Goal: Task Accomplishment & Management: Use online tool/utility

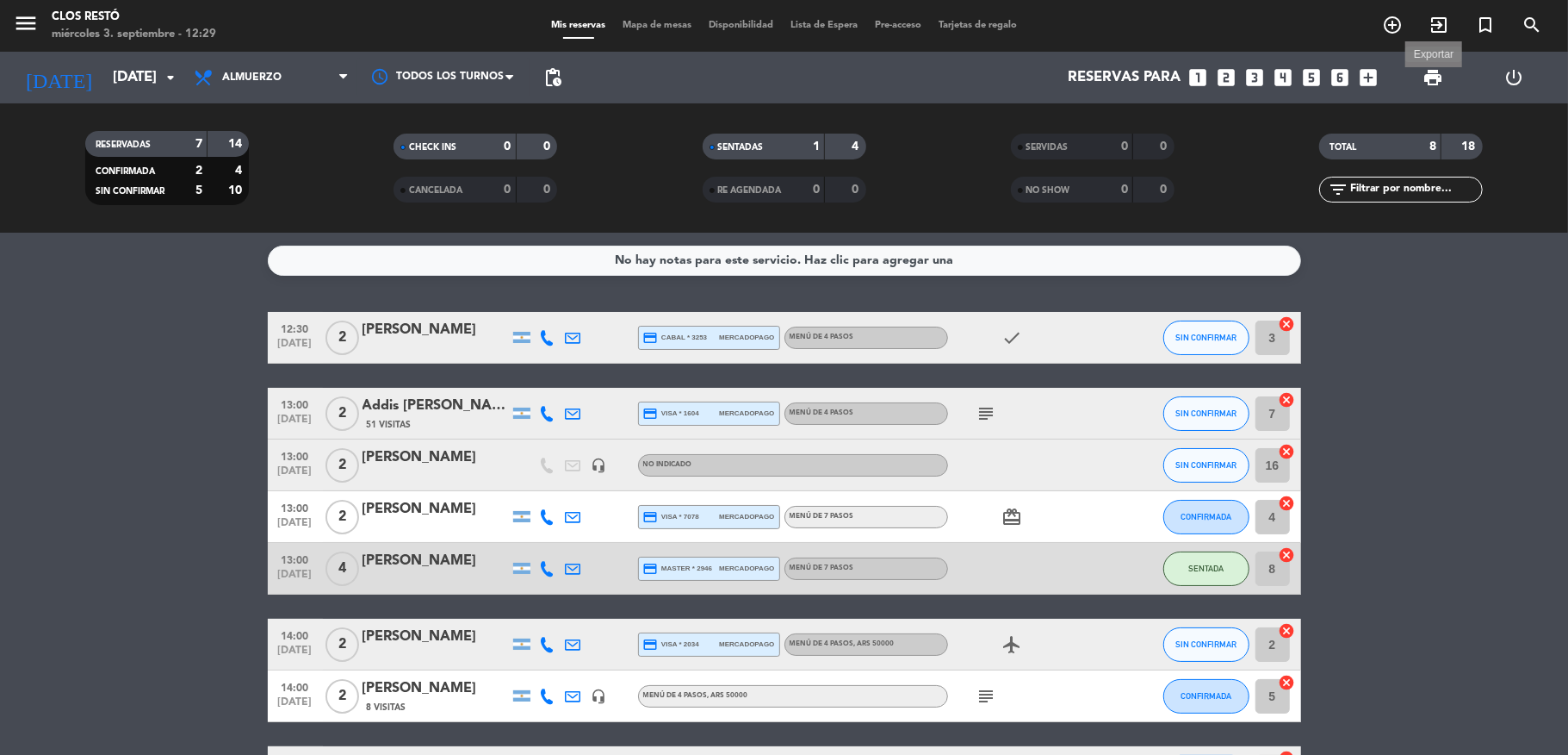
drag, startPoint x: 1431, startPoint y: 80, endPoint x: 1438, endPoint y: 90, distance: 12.2
click at [1433, 80] on span "print" at bounding box center [1433, 77] width 21 height 21
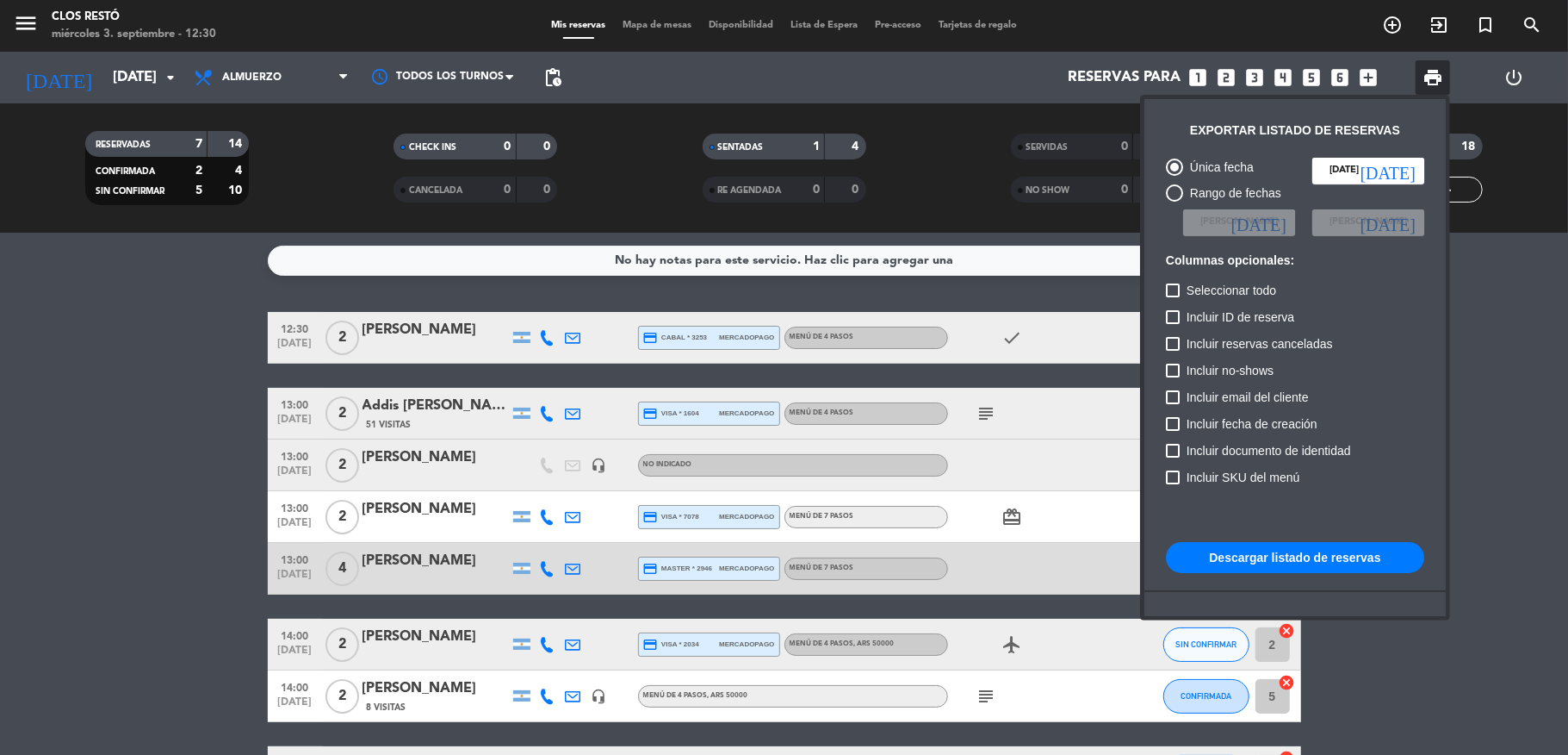
click at [1287, 544] on button "Descargar listado de reservas" at bounding box center [1295, 556] width 258 height 31
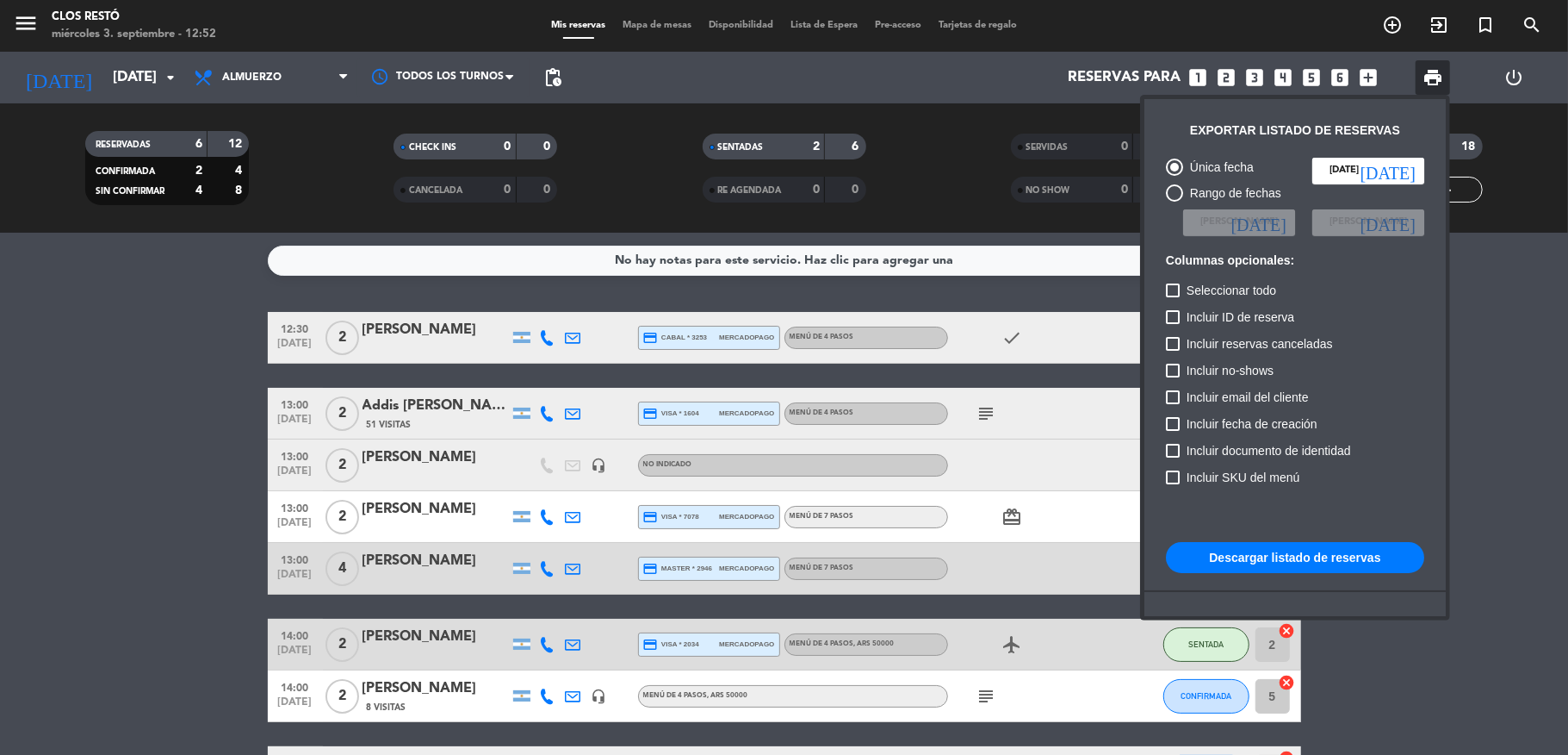
click at [491, 274] on div at bounding box center [784, 378] width 1568 height 755
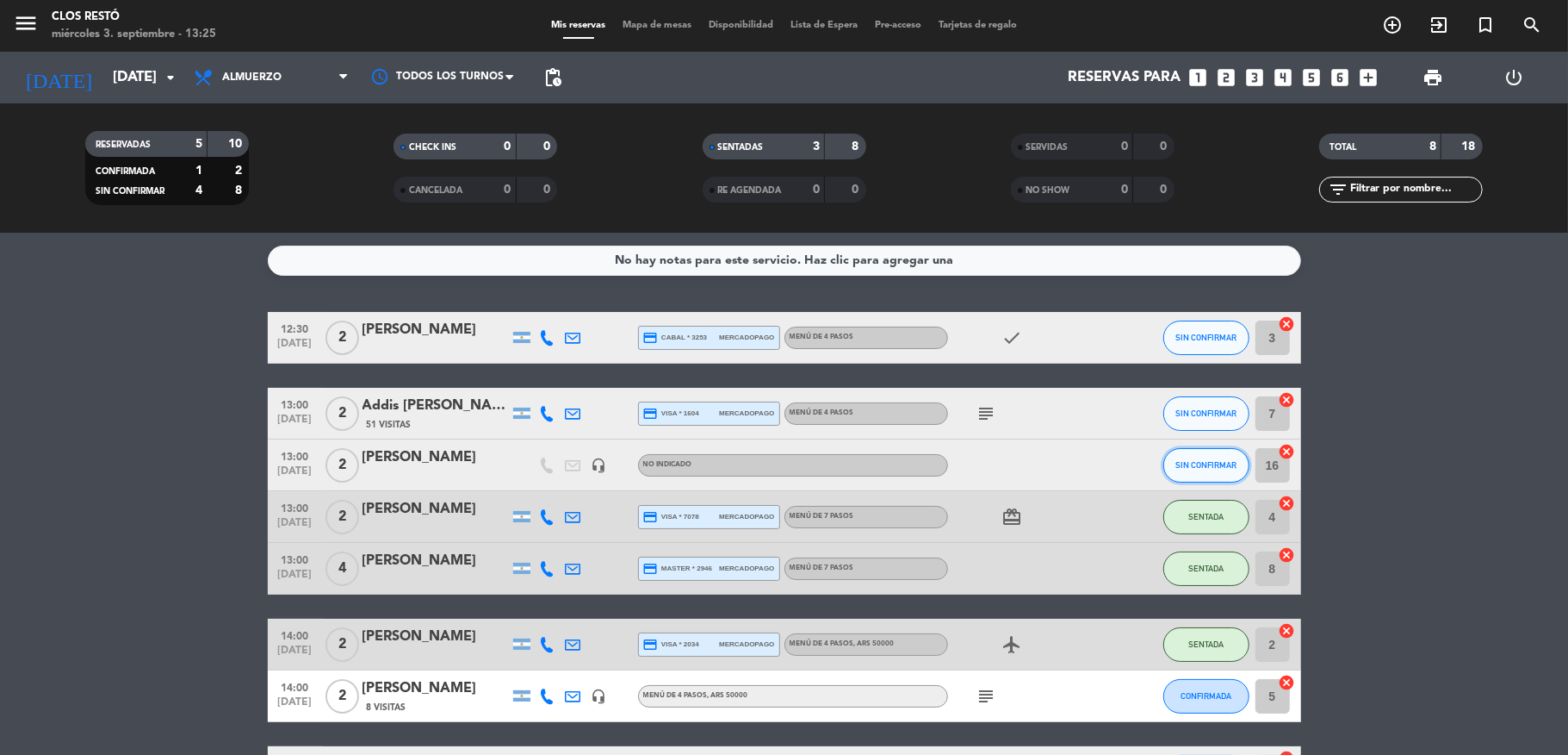
click at [1178, 460] on span "SIN CONFIRMAR" at bounding box center [1207, 465] width 62 height 10
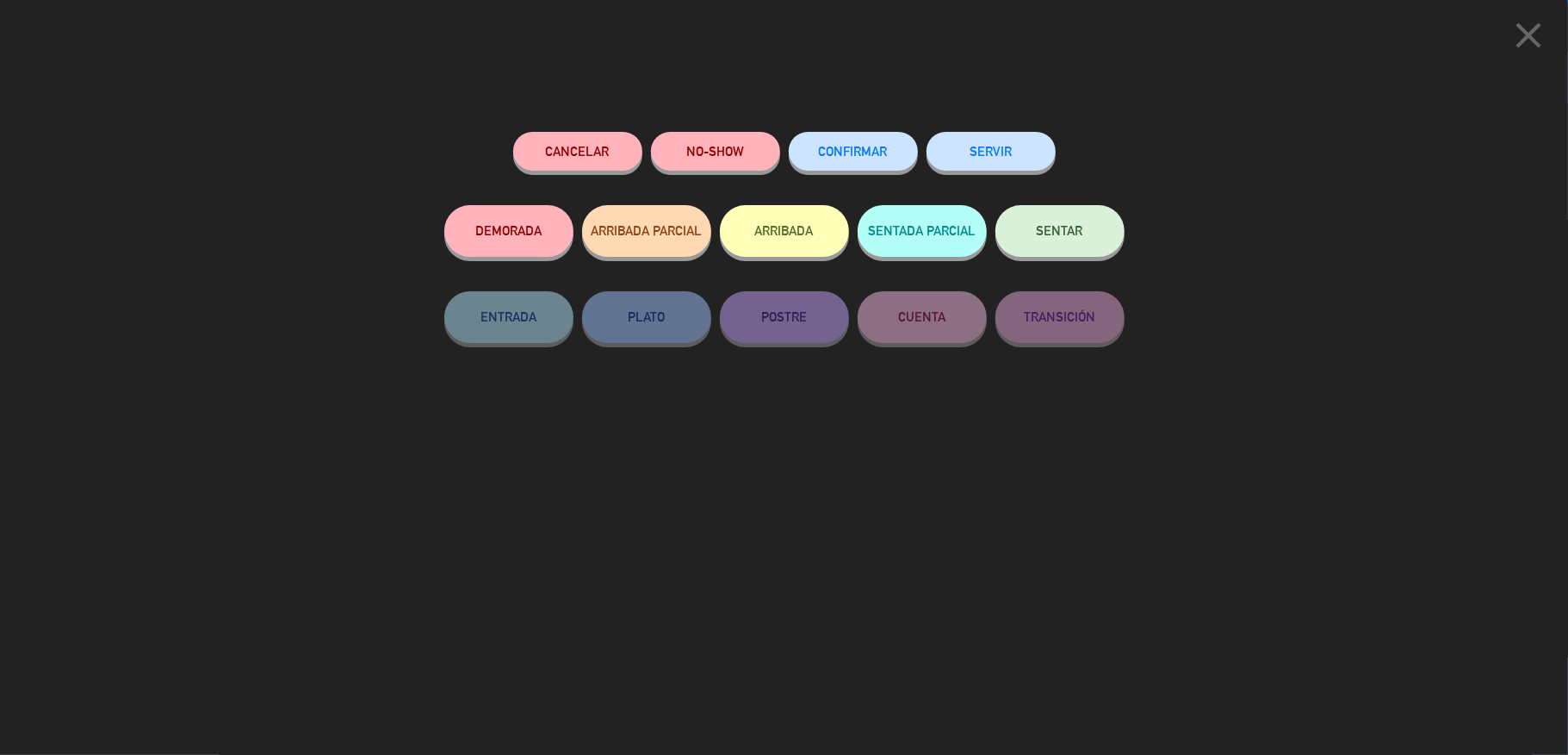
click at [1041, 230] on span "SENTAR" at bounding box center [1060, 230] width 47 height 15
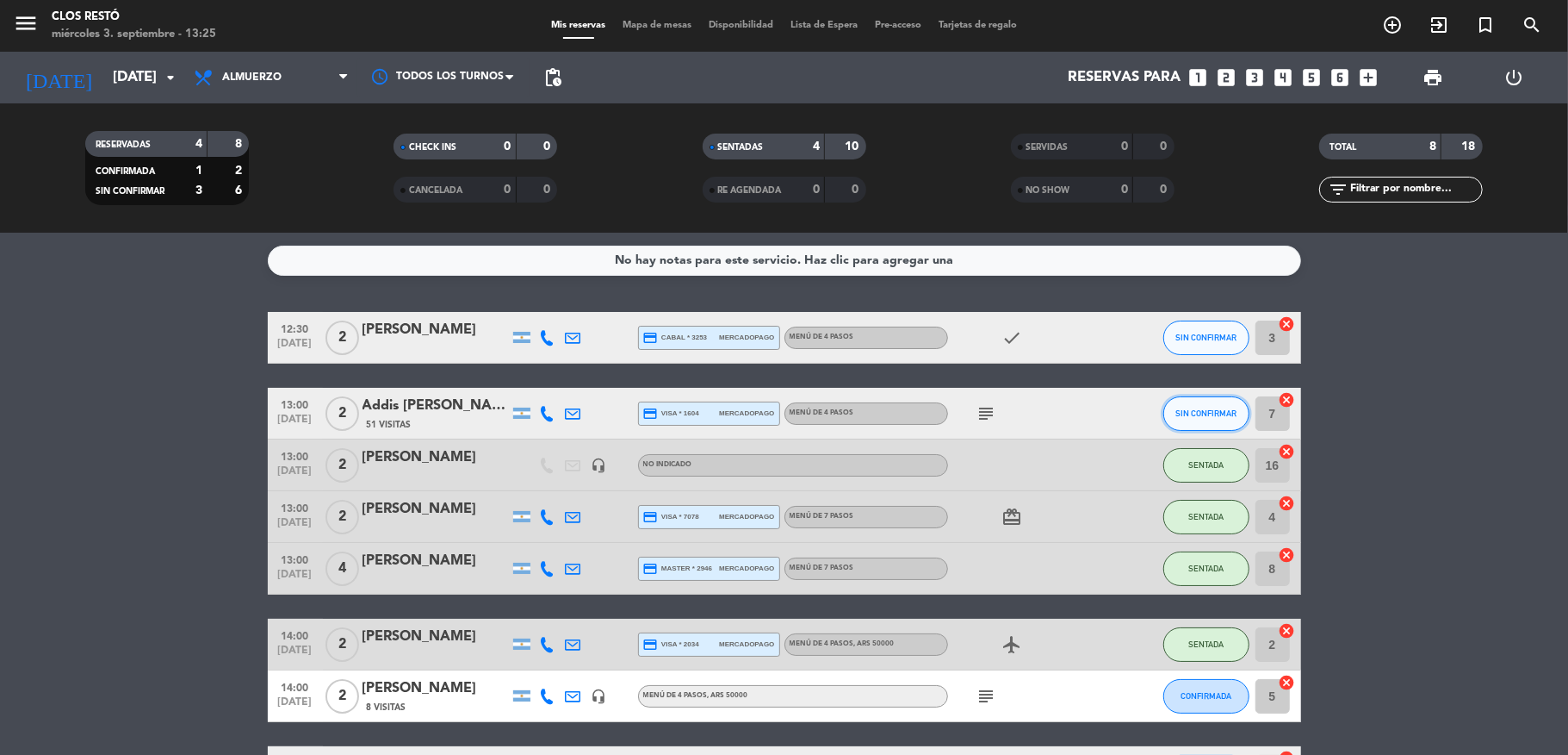
click at [1196, 403] on button "SIN CONFIRMAR" at bounding box center [1207, 413] width 86 height 35
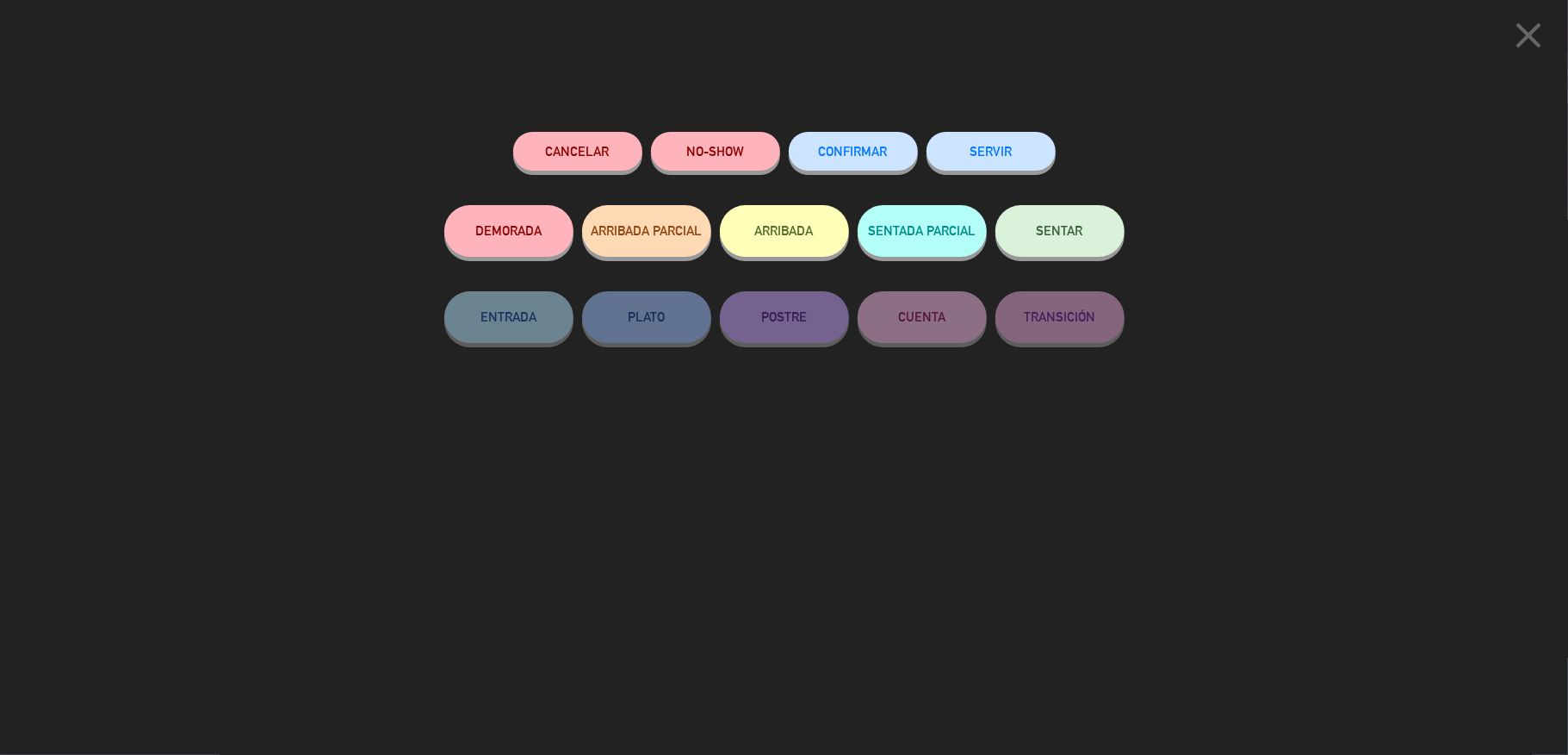
click at [1086, 225] on button "SENTAR" at bounding box center [1061, 230] width 129 height 52
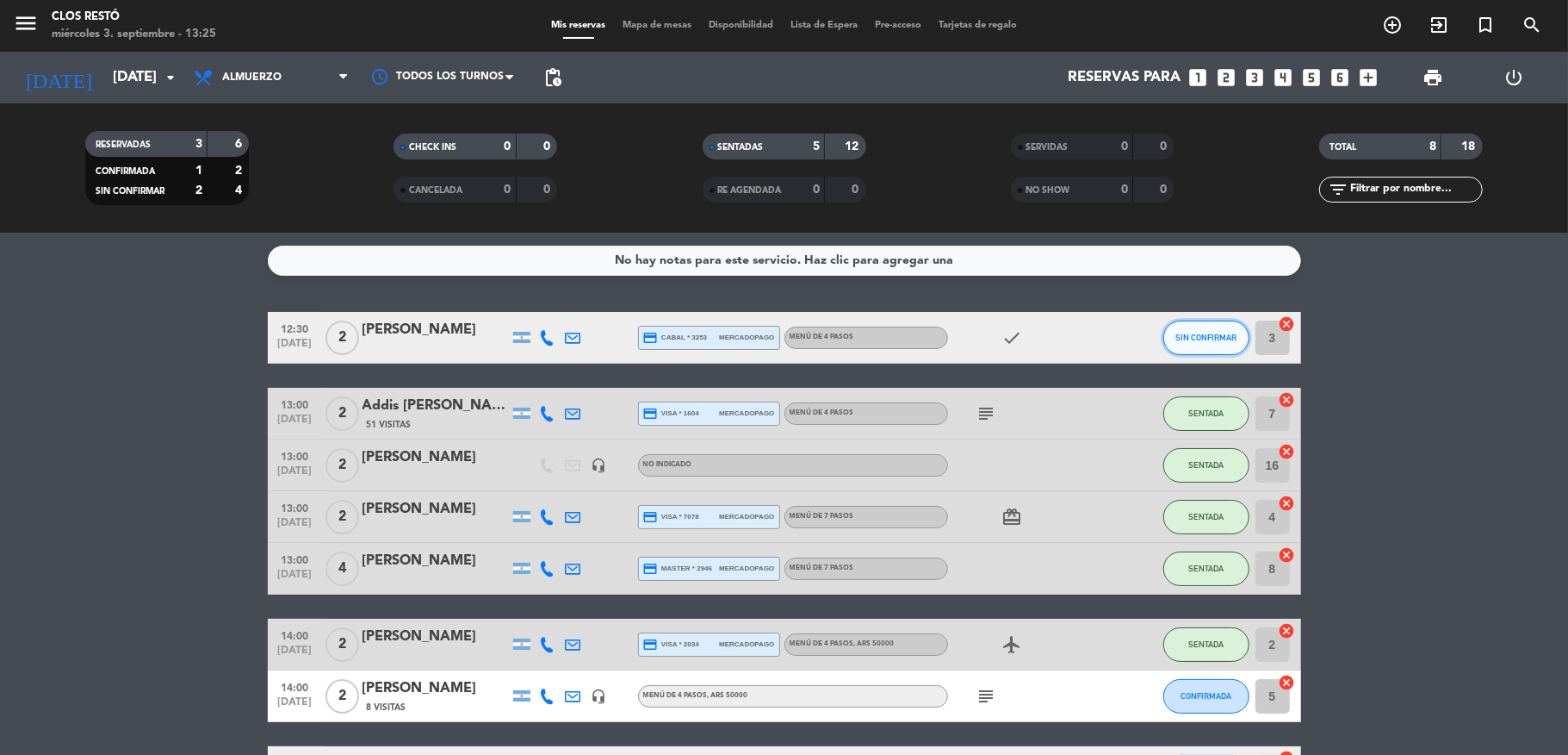
click at [1176, 334] on span "SIN CONFIRMAR" at bounding box center [1207, 338] width 62 height 10
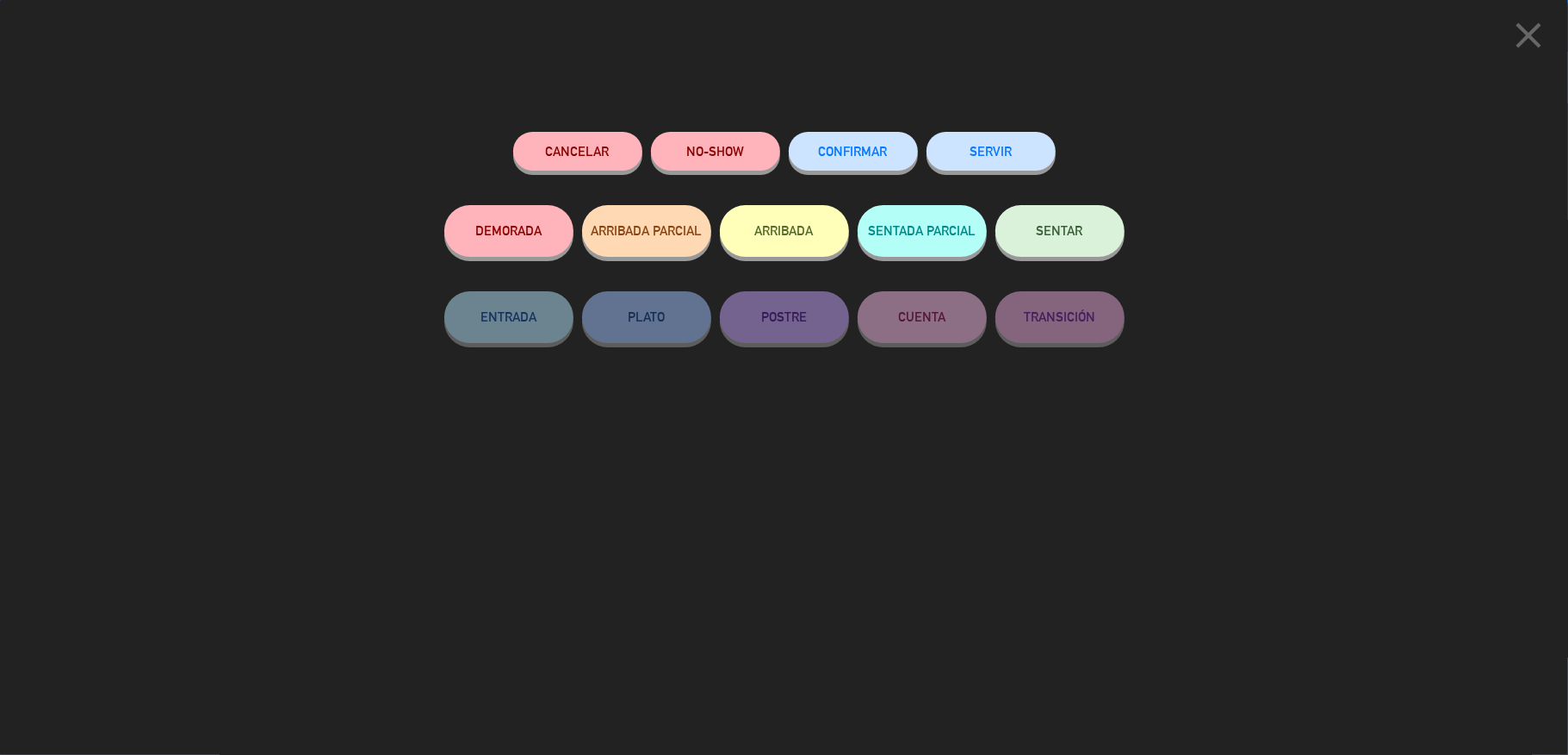
click at [1095, 221] on button "SENTAR" at bounding box center [1061, 230] width 129 height 52
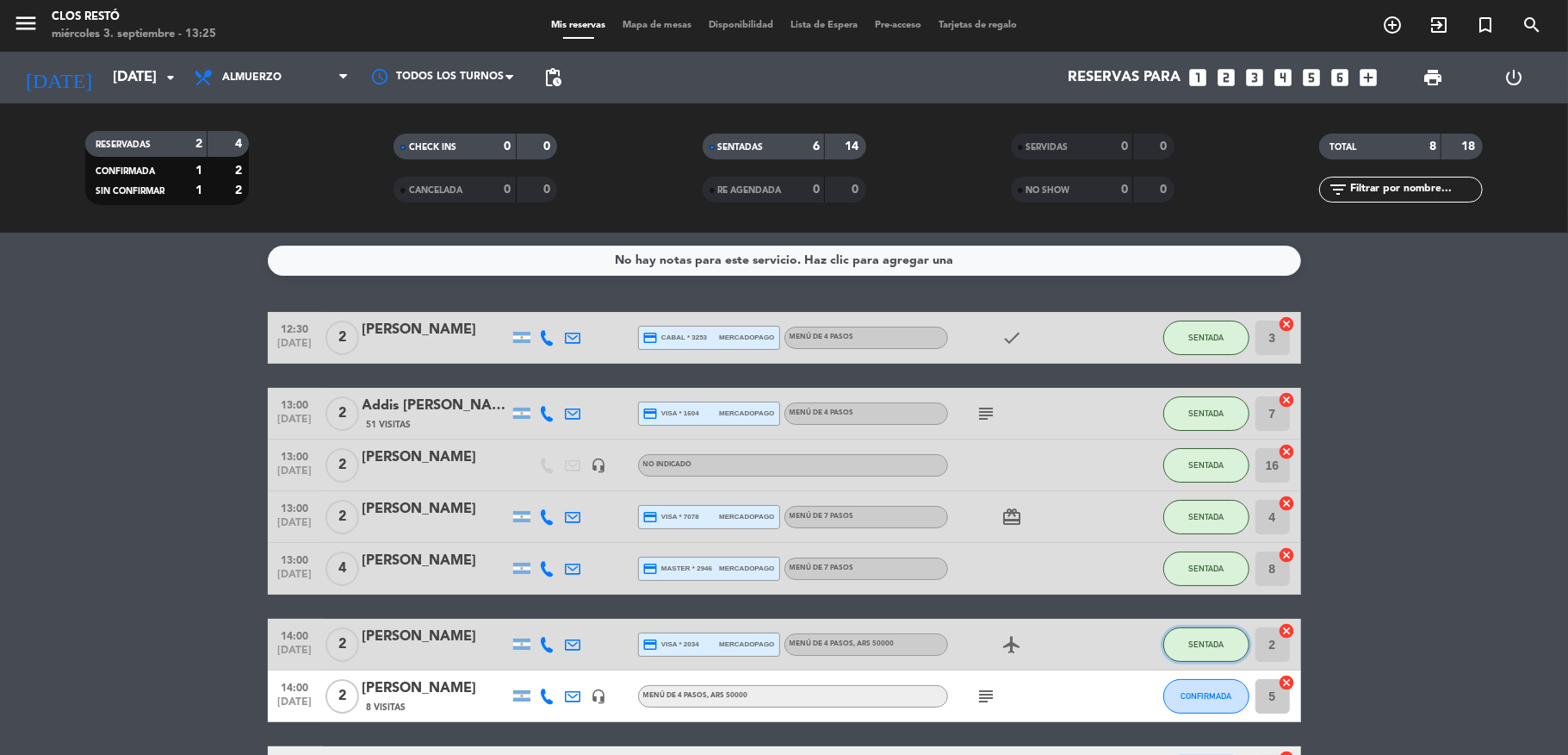
click at [1213, 638] on button "SENTADA" at bounding box center [1207, 644] width 86 height 35
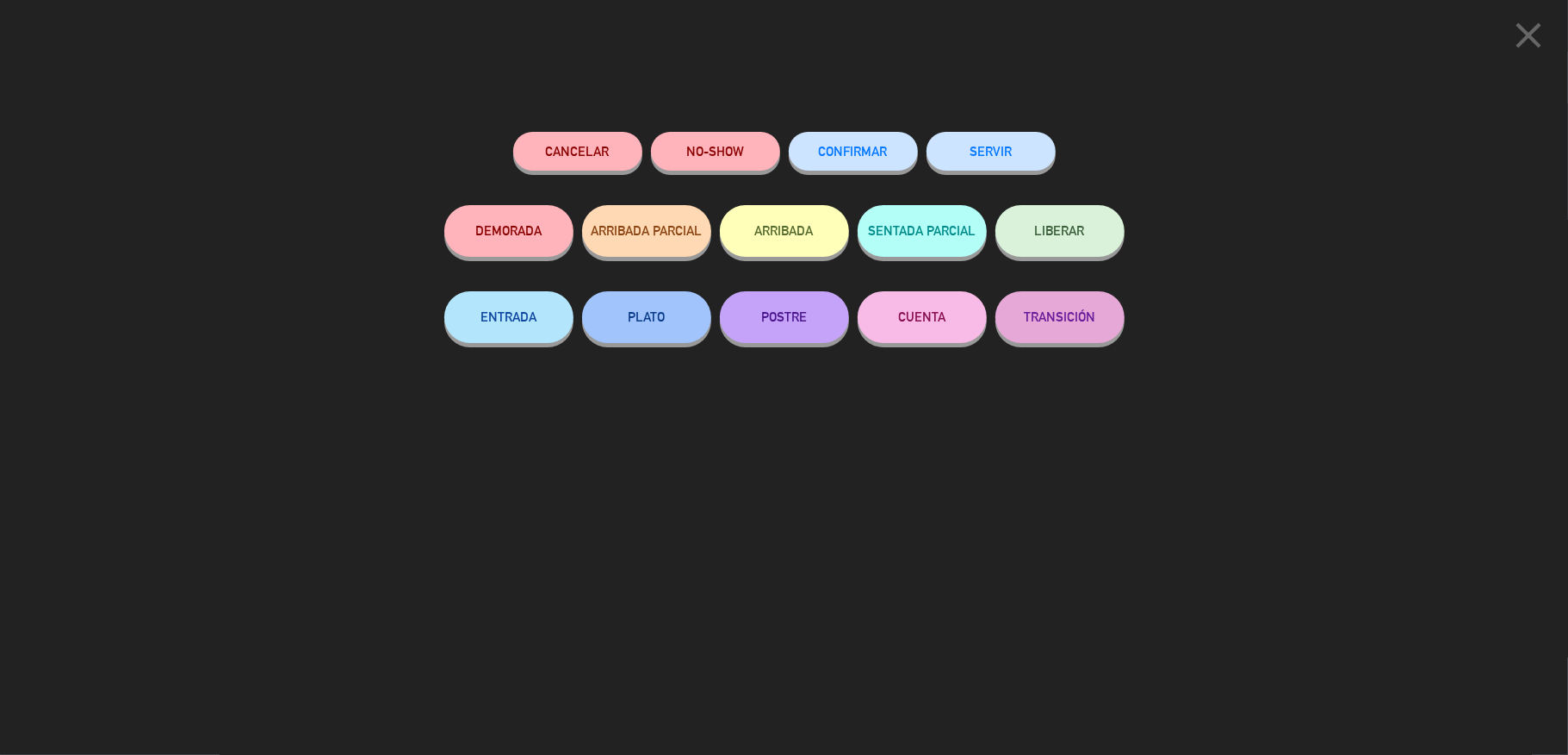
click at [856, 142] on button "CONFIRMAR" at bounding box center [853, 151] width 129 height 39
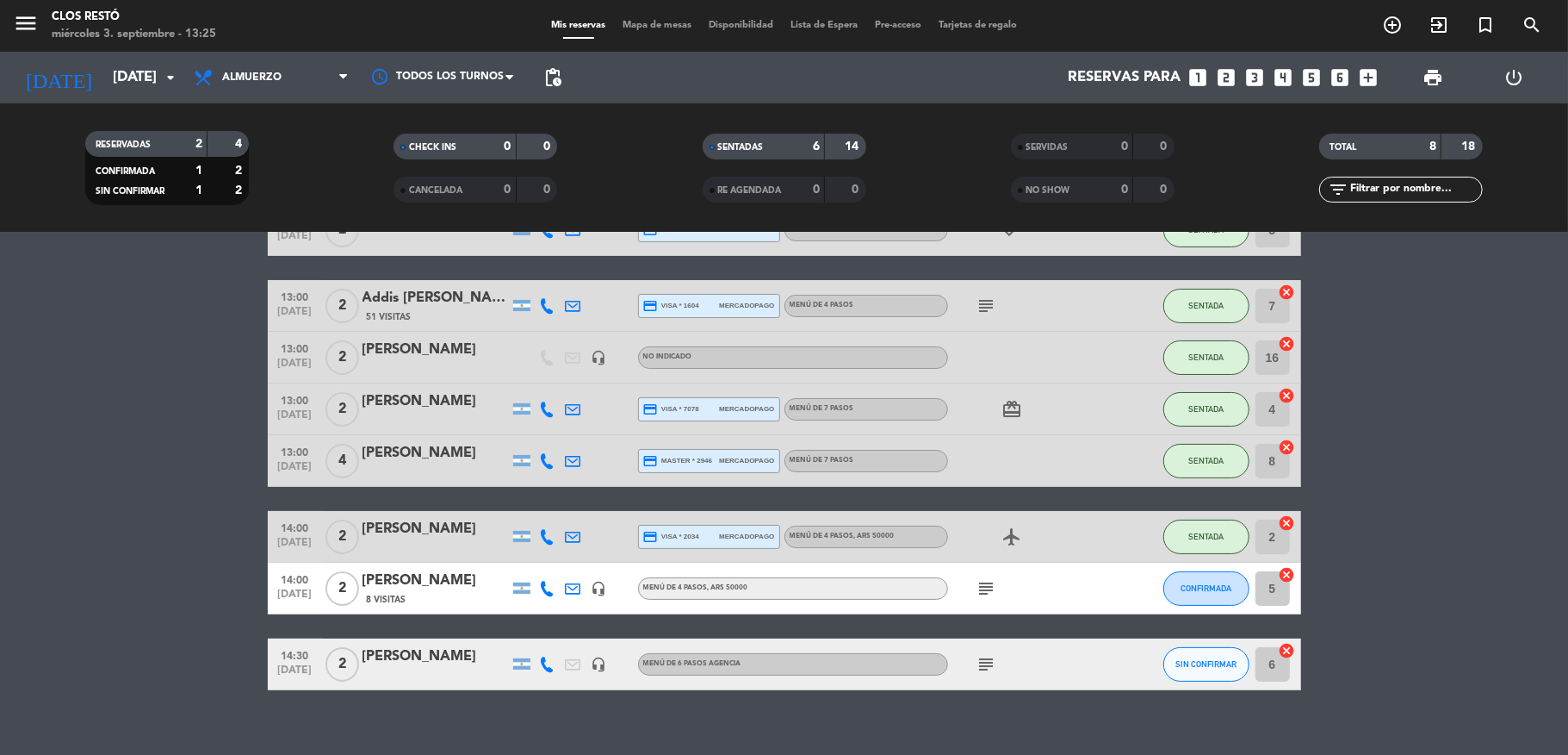
scroll to position [110, 0]
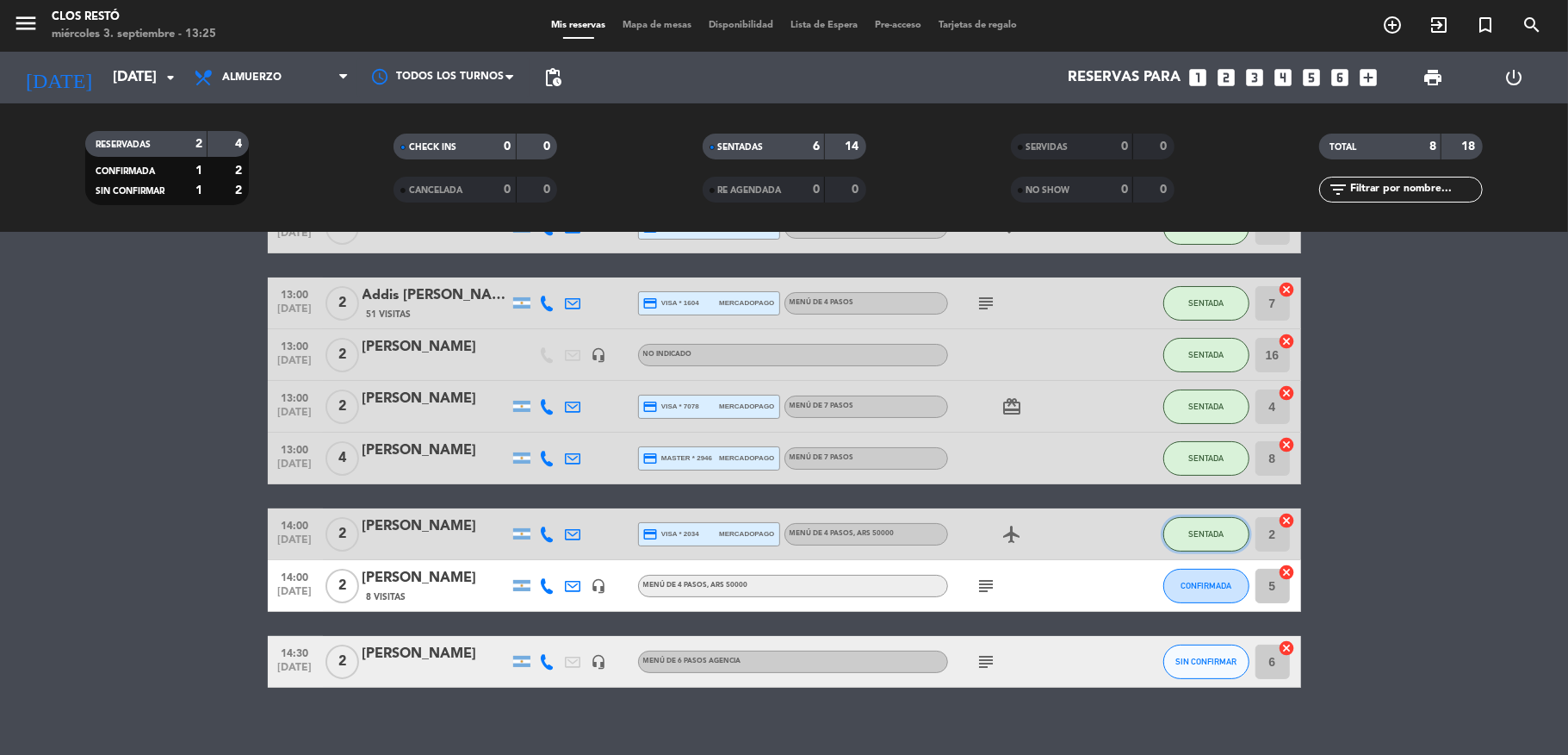
click at [1220, 541] on button "SENTADA" at bounding box center [1207, 533] width 86 height 35
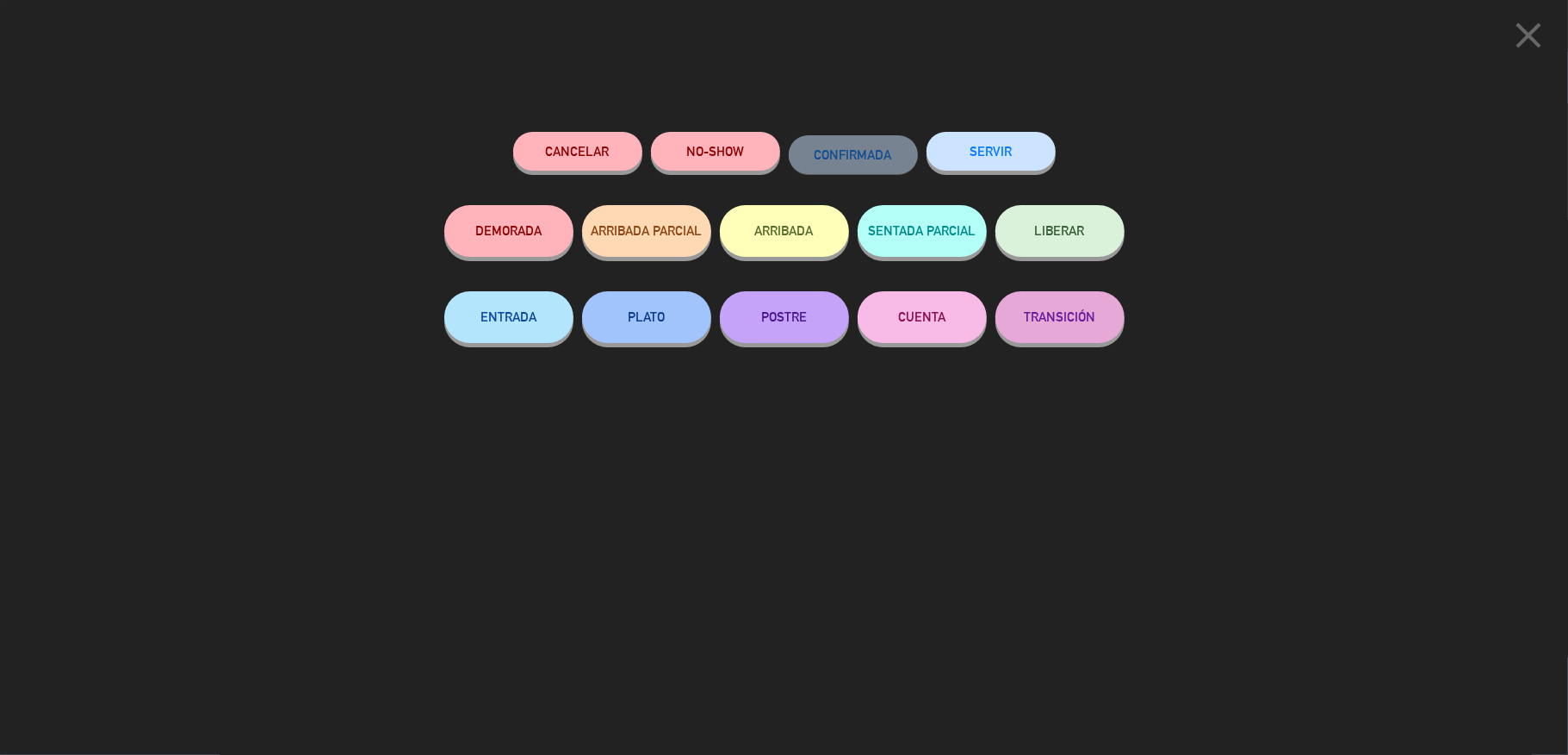
click at [1519, 38] on icon "close" at bounding box center [1528, 35] width 43 height 43
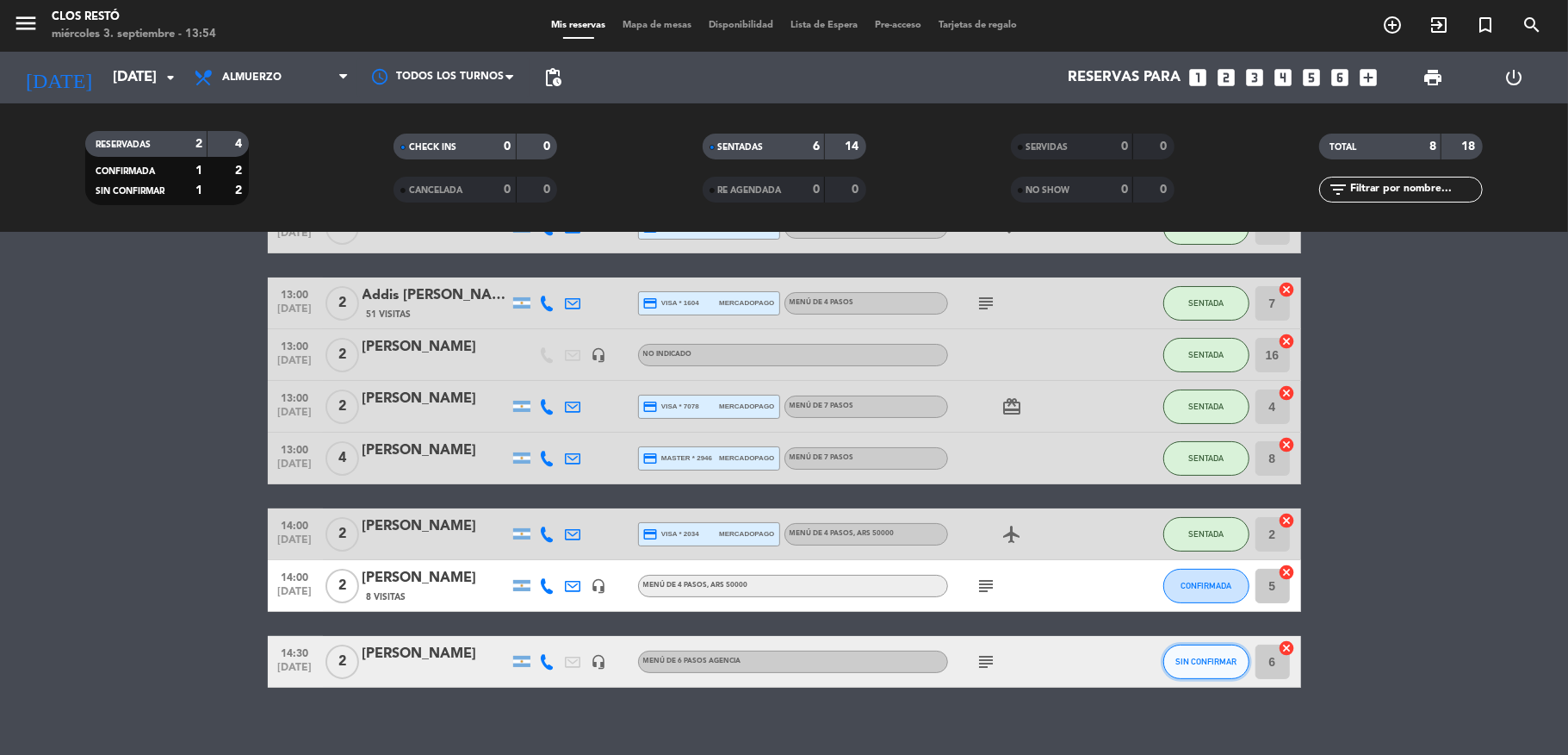
click at [1173, 666] on button "SIN CONFIRMAR" at bounding box center [1207, 662] width 86 height 35
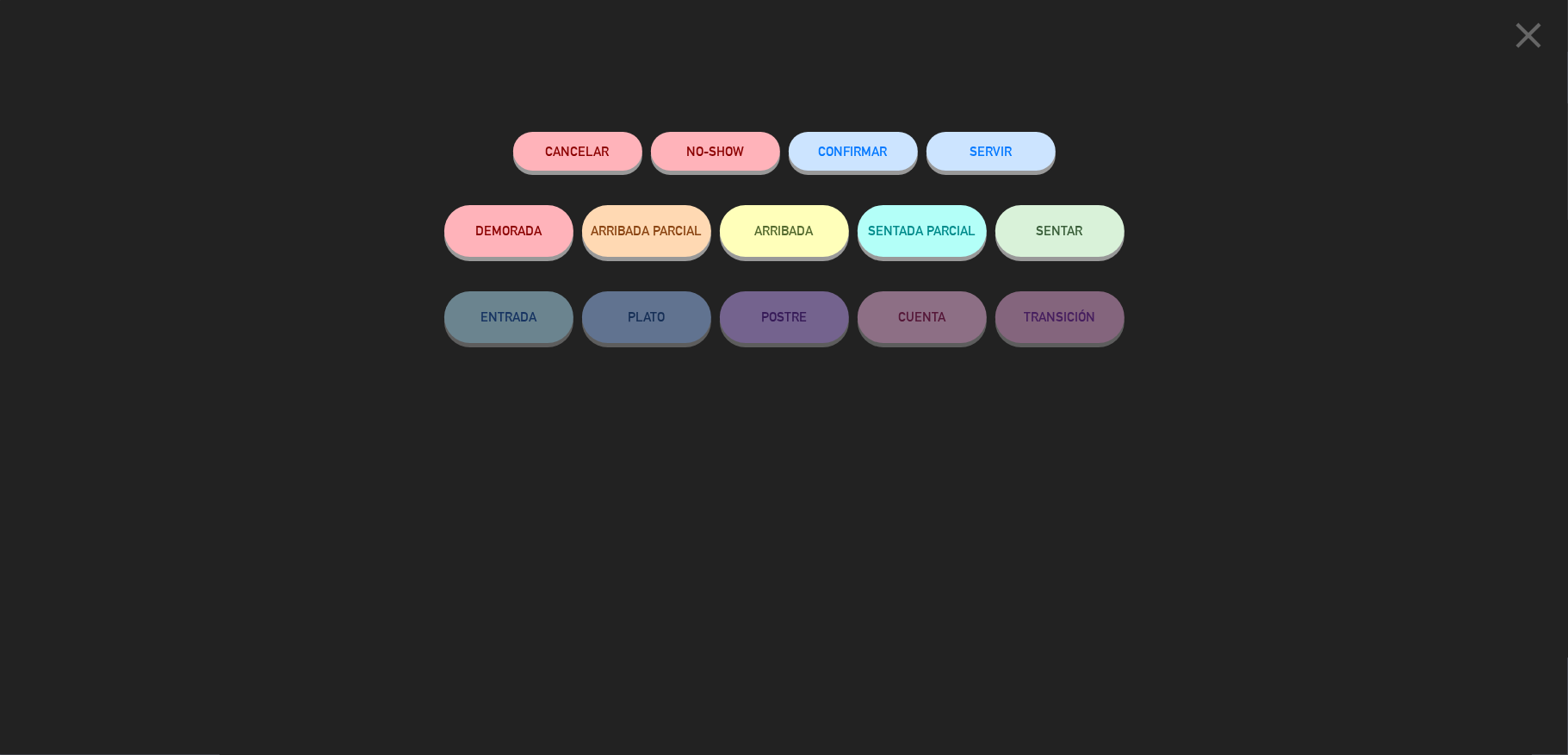
click at [1034, 235] on button "SENTAR" at bounding box center [1061, 230] width 129 height 52
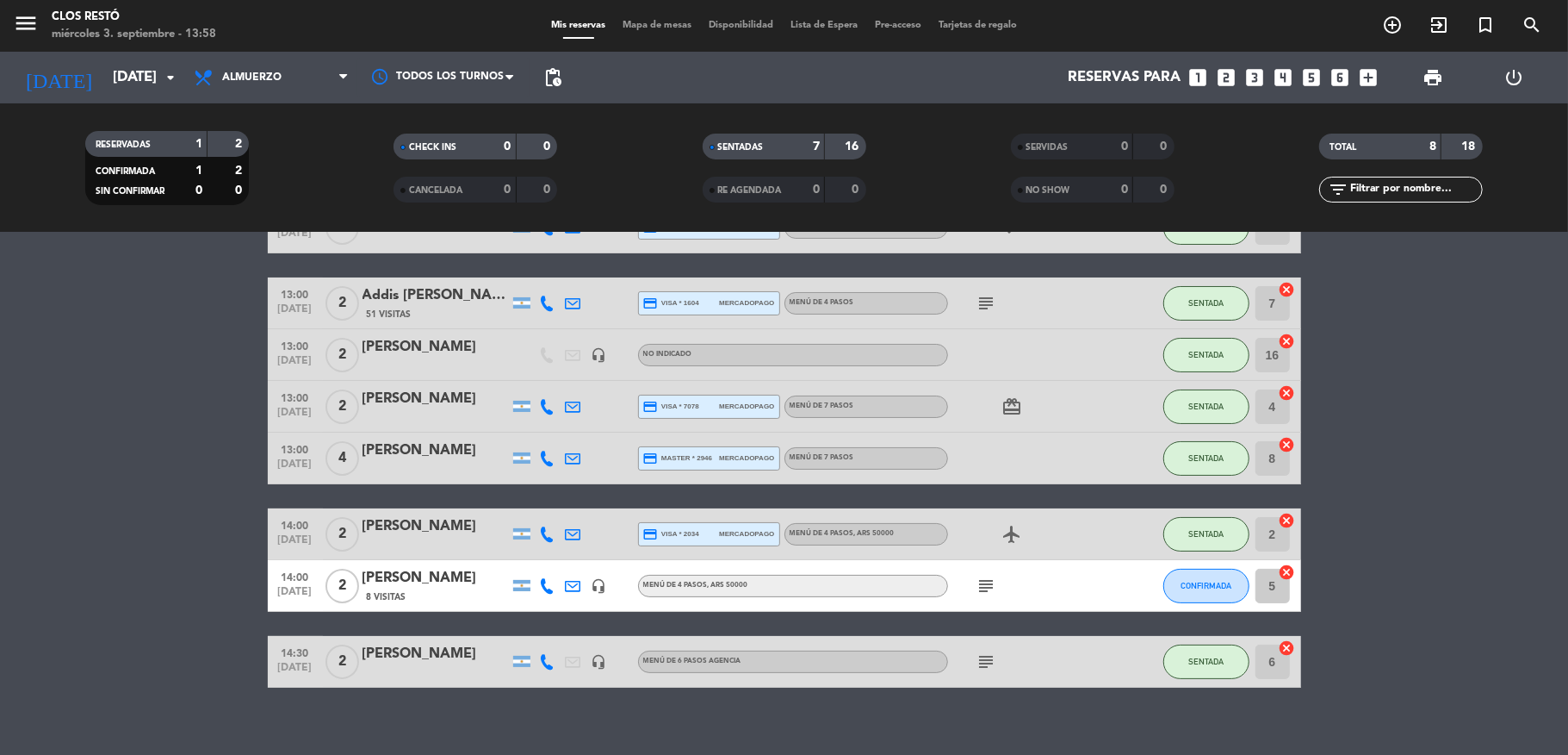
click at [428, 660] on div "[PERSON_NAME]" at bounding box center [435, 654] width 146 height 23
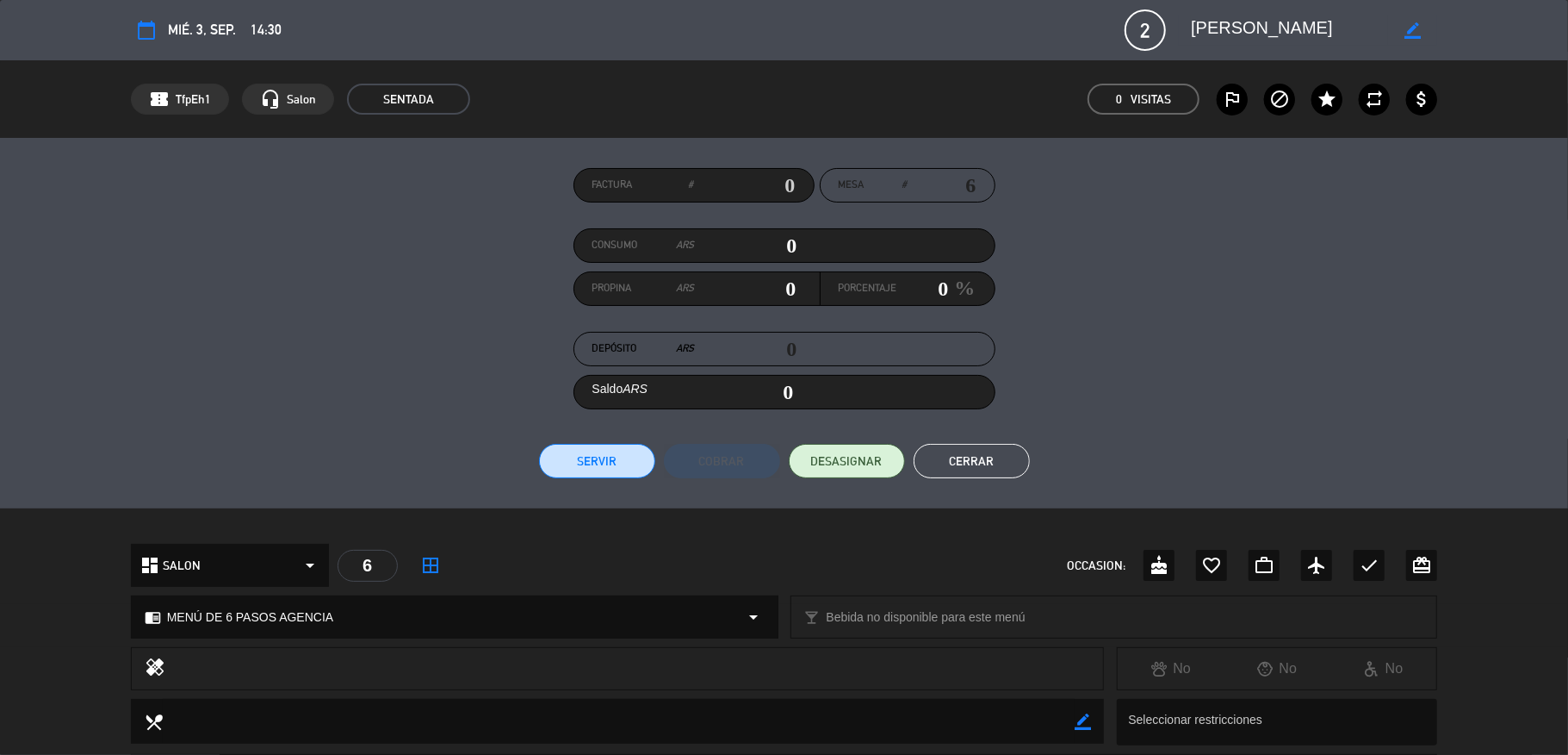
click at [780, 184] on input "text" at bounding box center [745, 185] width 101 height 26
type input "15-1017"
click at [617, 452] on button "Servir" at bounding box center [597, 461] width 116 height 35
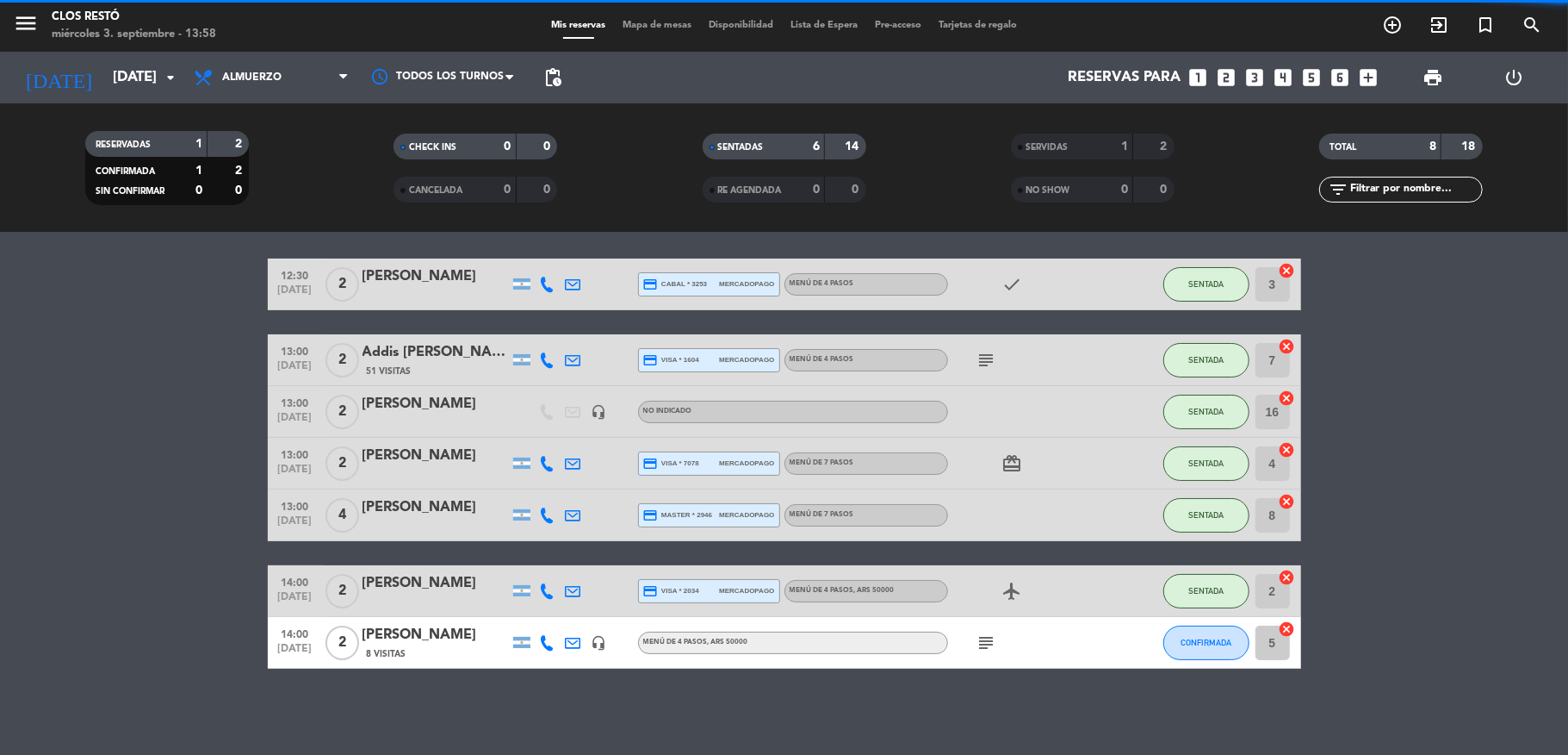
scroll to position [54, 0]
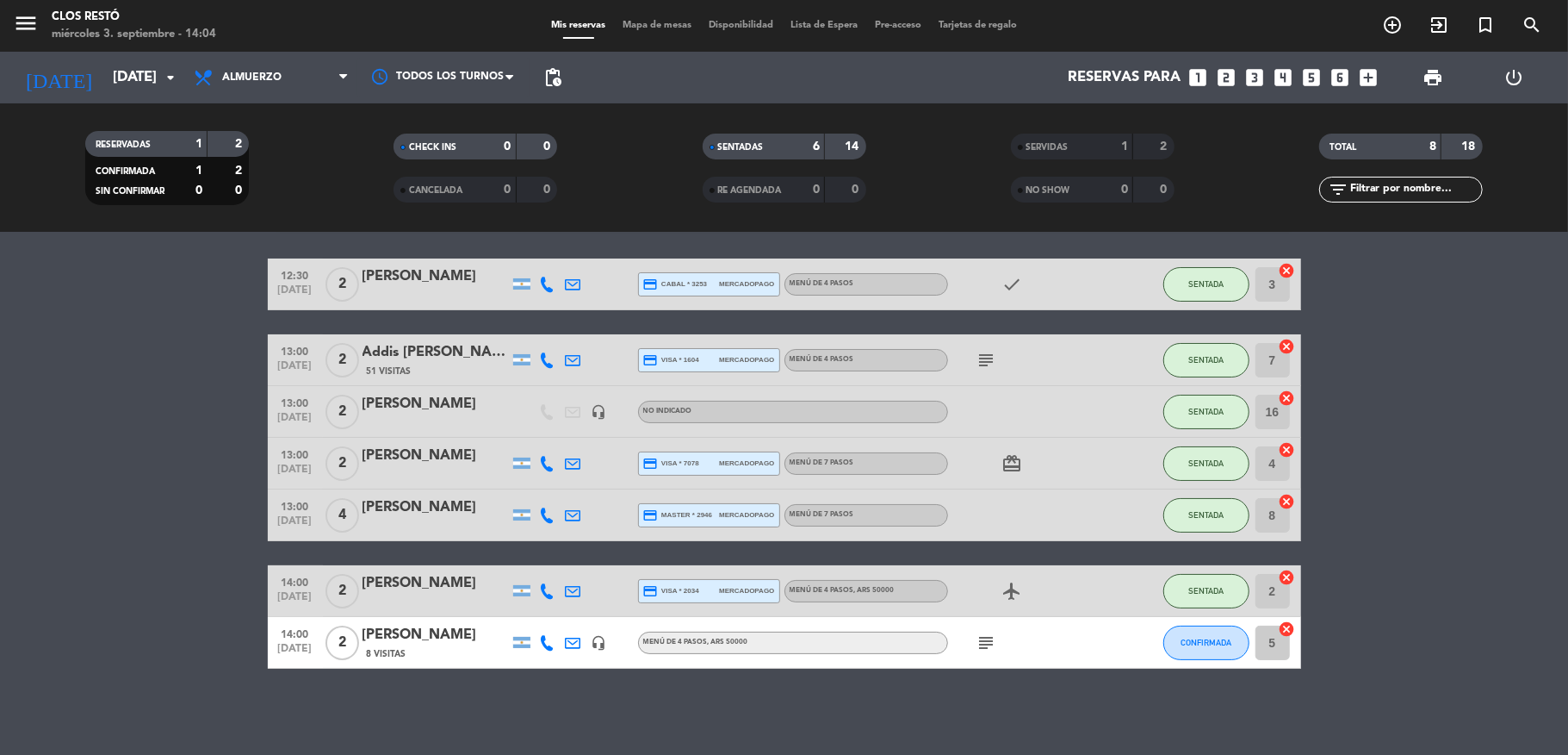
click at [415, 341] on div "Addis [PERSON_NAME] x2" at bounding box center [435, 352] width 146 height 23
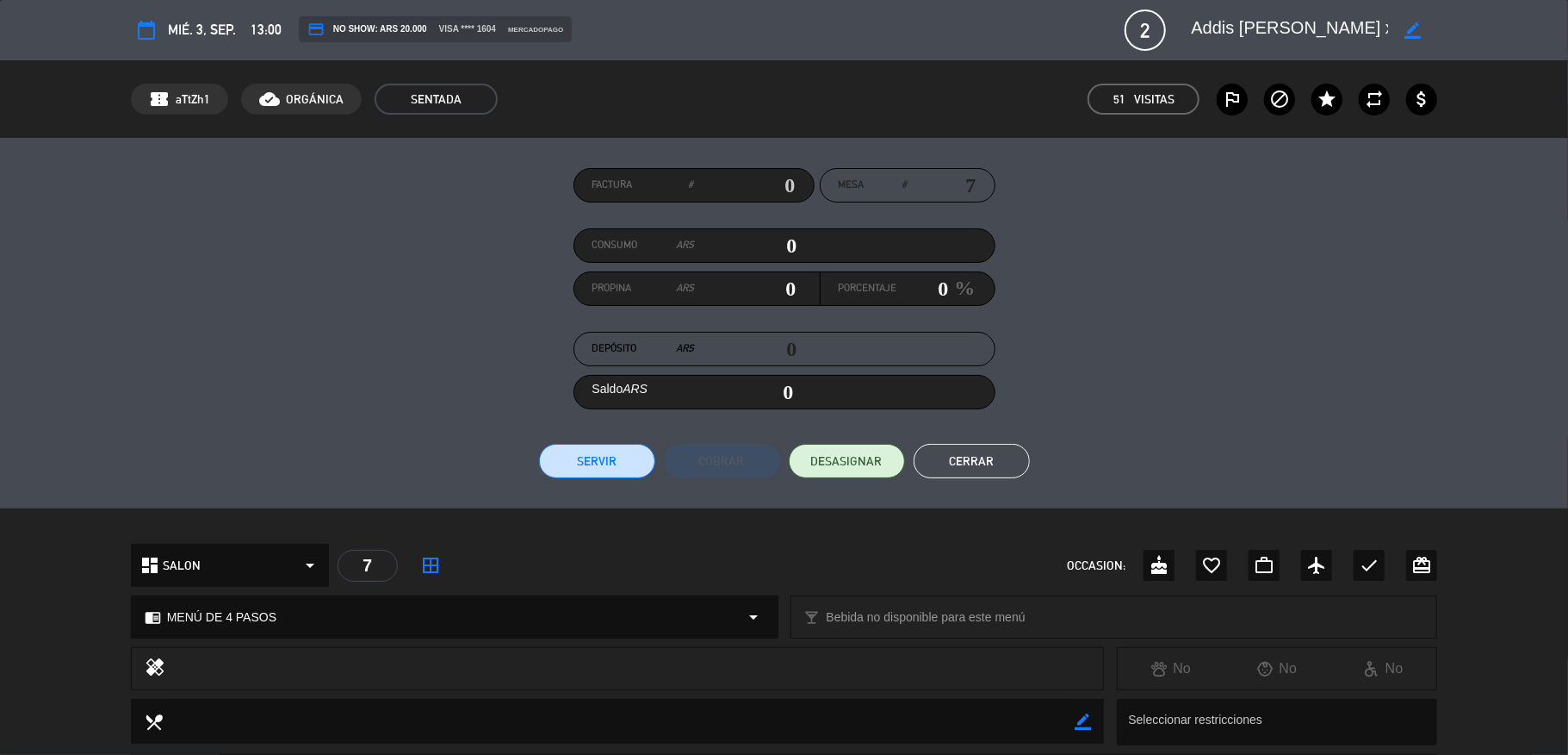
click at [783, 180] on input "text" at bounding box center [745, 185] width 101 height 26
type input "15-1018"
click at [587, 455] on button "Servir" at bounding box center [597, 461] width 116 height 35
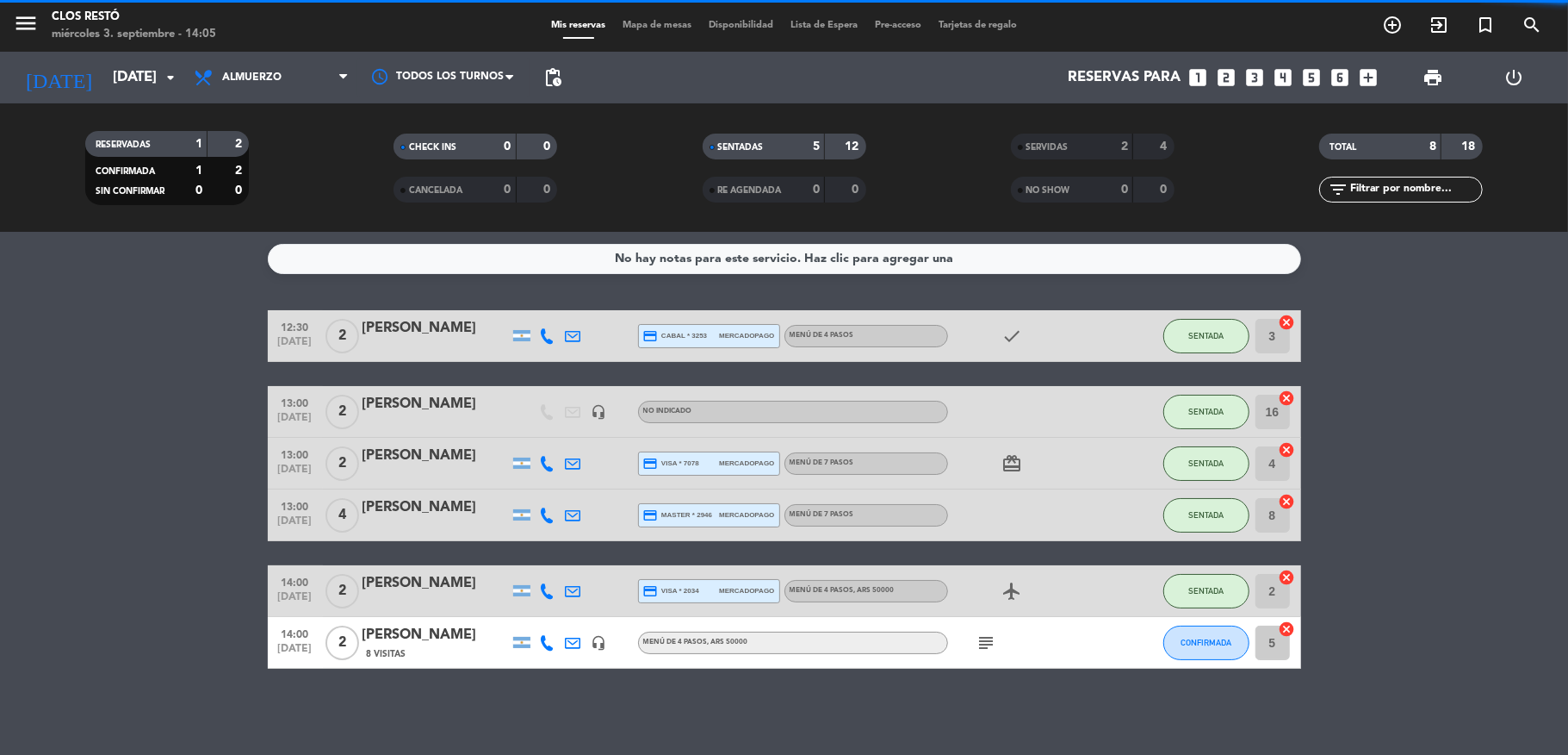
scroll to position [2, 0]
